Goal: Find contact information: Find contact information

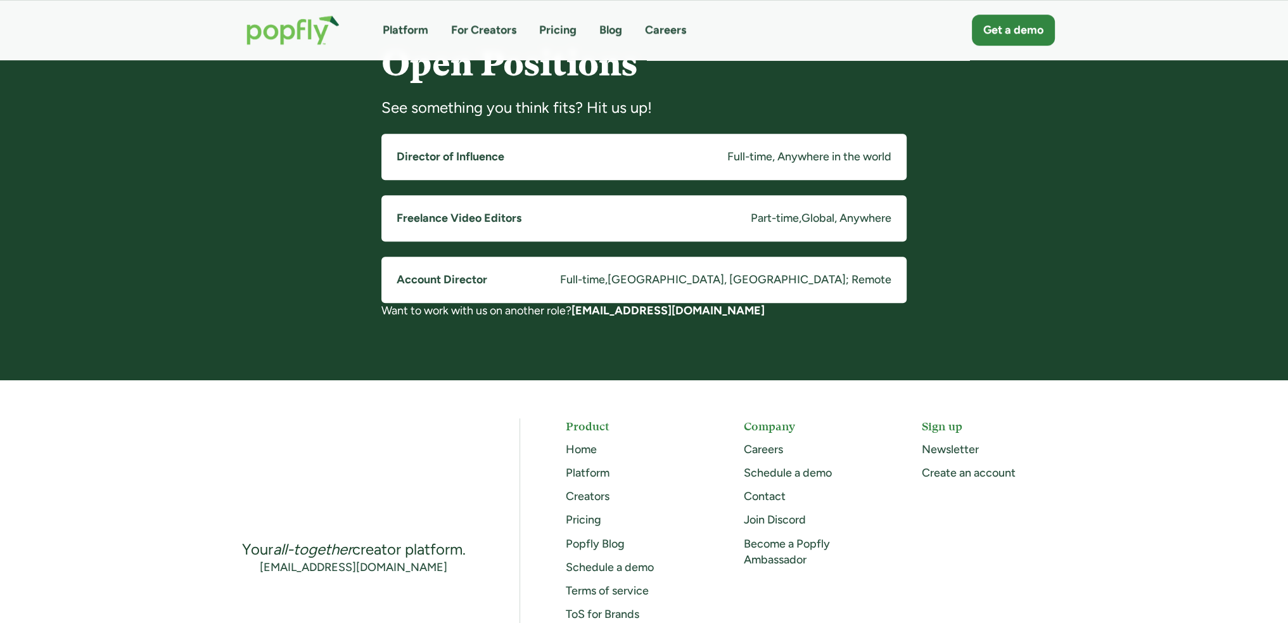
scroll to position [885, 0]
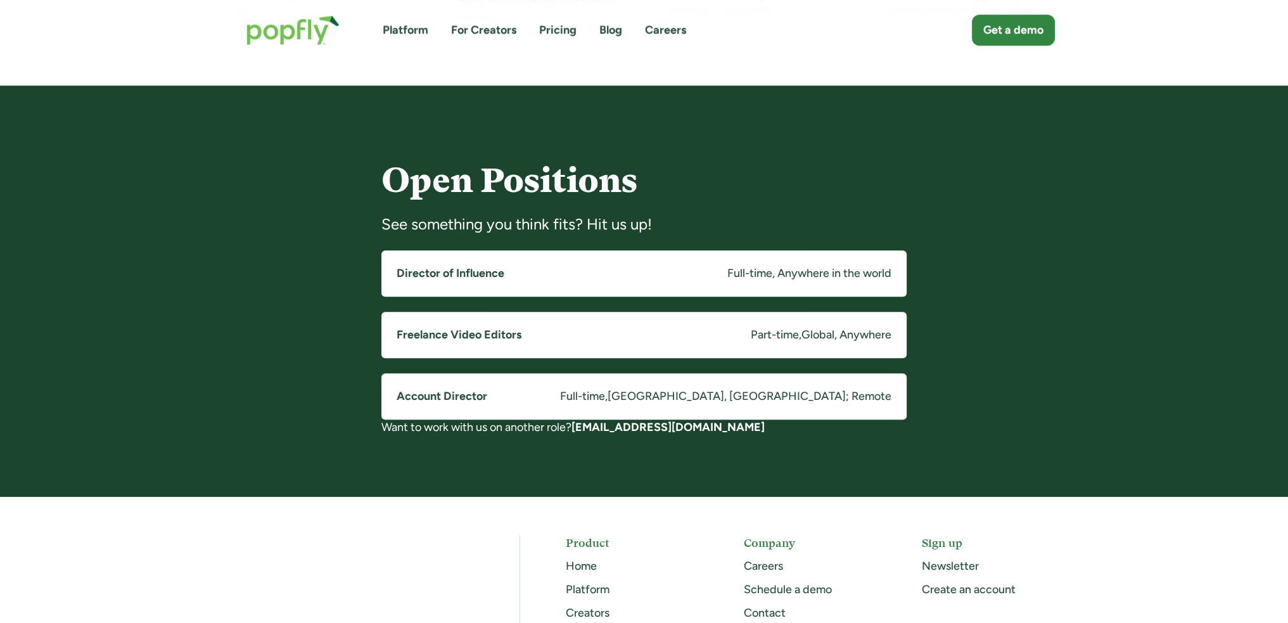
click at [444, 399] on h5 "Account Director" at bounding box center [442, 396] width 91 height 16
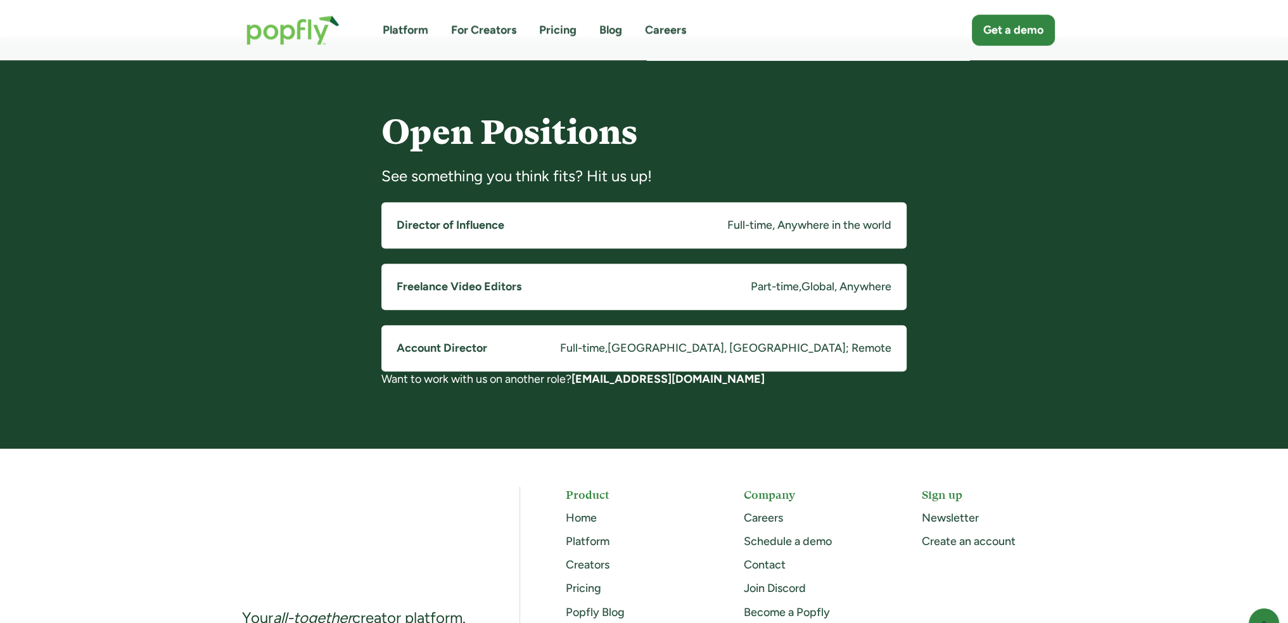
scroll to position [758, 0]
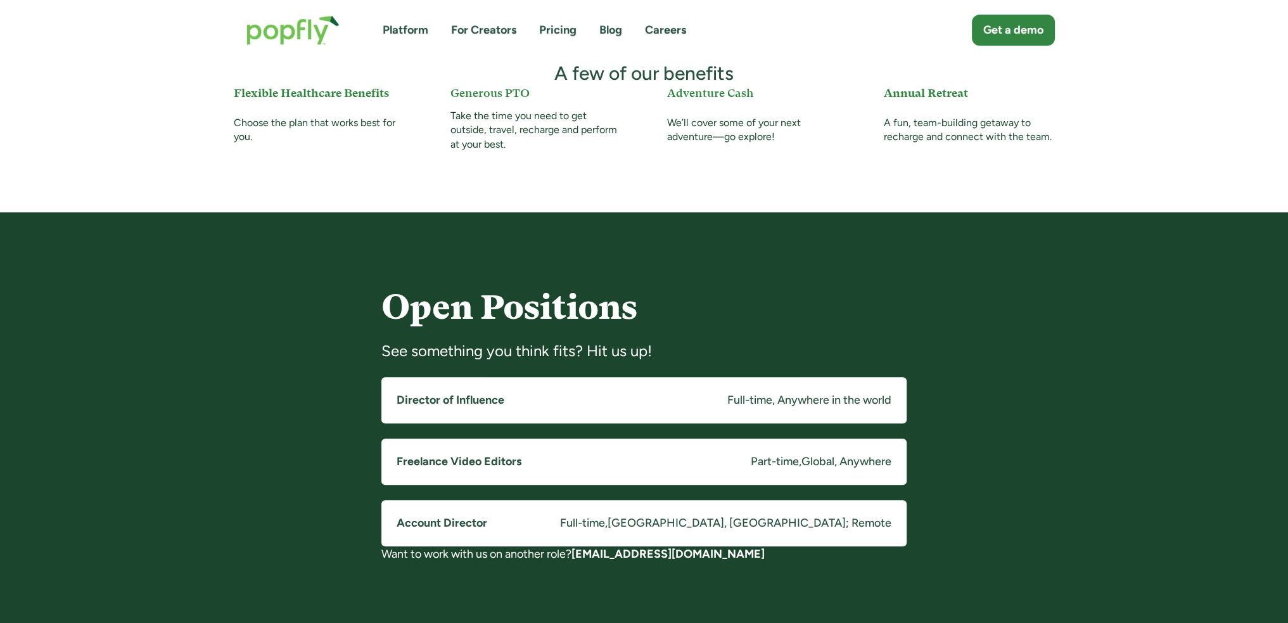
click at [646, 557] on strong "[EMAIL_ADDRESS][DOMAIN_NAME]" at bounding box center [668, 554] width 193 height 14
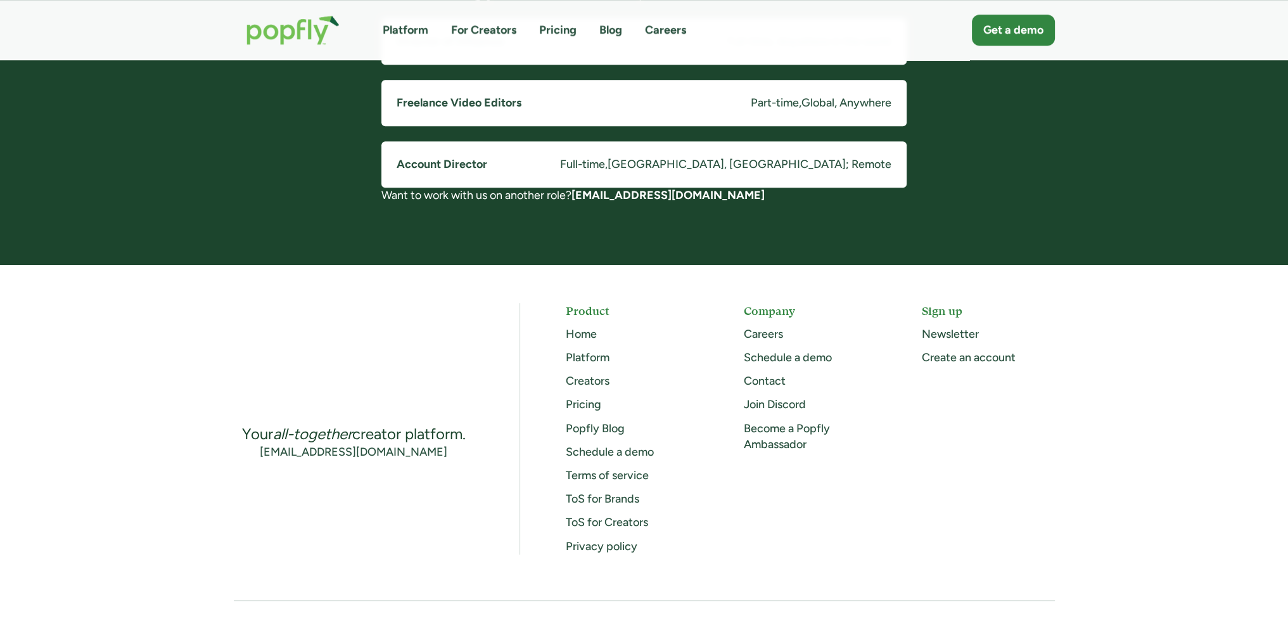
scroll to position [1011, 0]
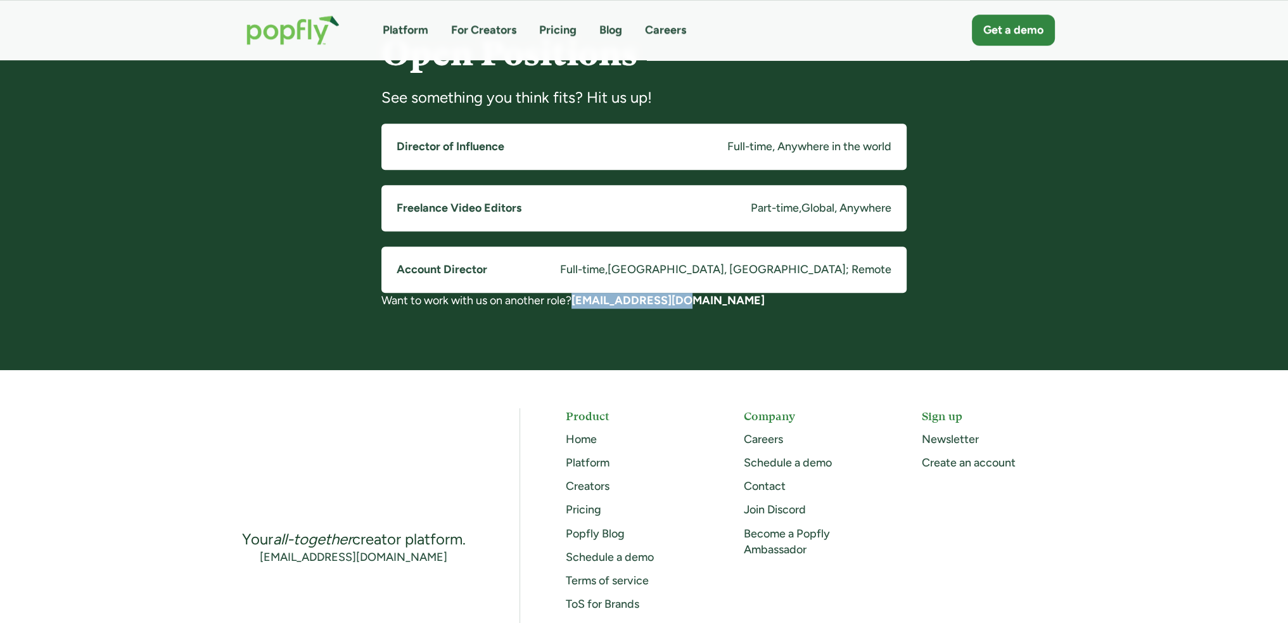
drag, startPoint x: 700, startPoint y: 306, endPoint x: 583, endPoint y: 300, distance: 116.8
click at [583, 300] on div "Want to work with us on another role? [EMAIL_ADDRESS][DOMAIN_NAME]" at bounding box center [643, 301] width 525 height 16
copy strong "careers@popfly.com"
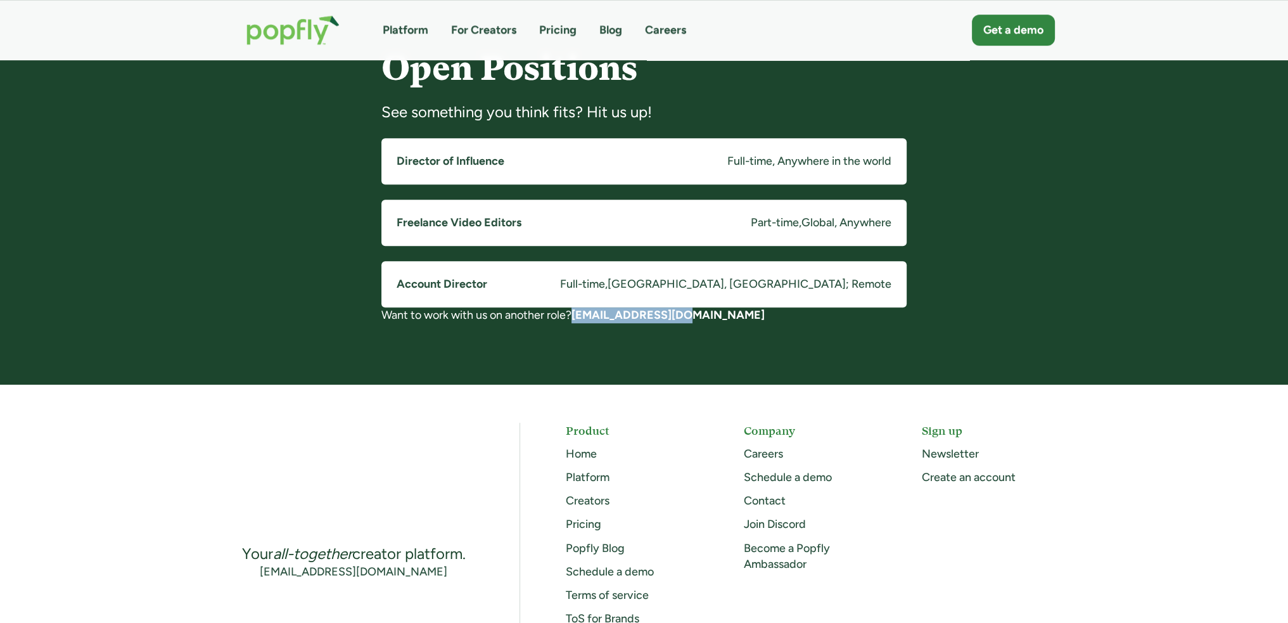
scroll to position [821, 0]
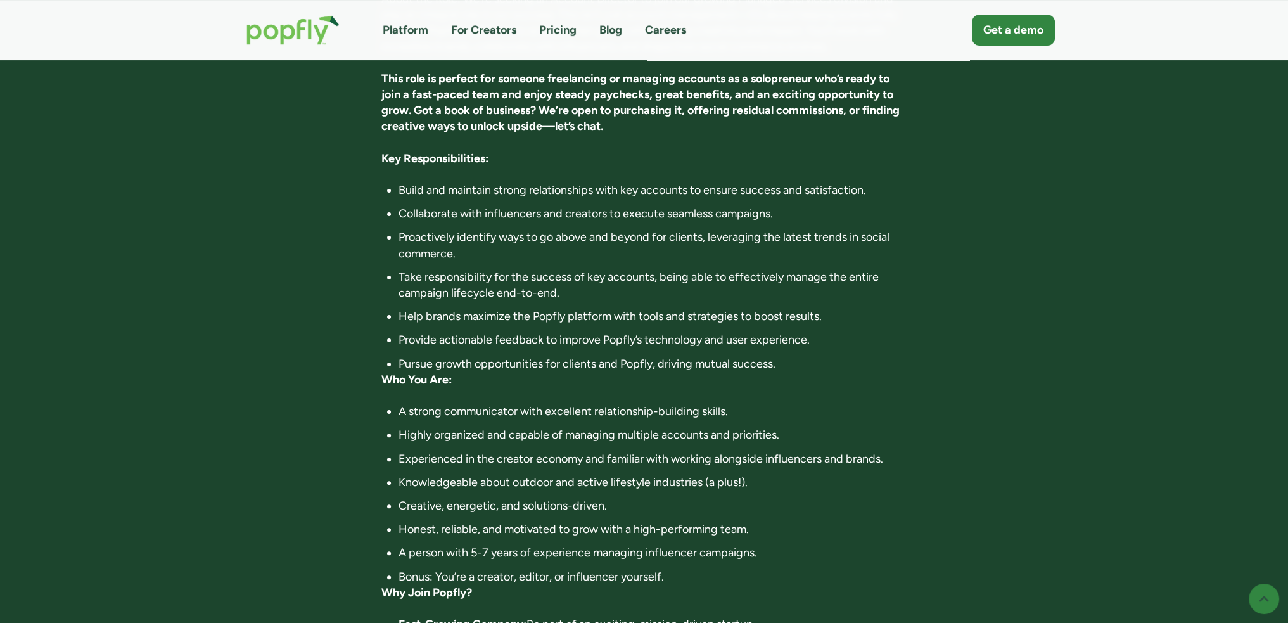
scroll to position [444, 0]
